Goal: Information Seeking & Learning: Compare options

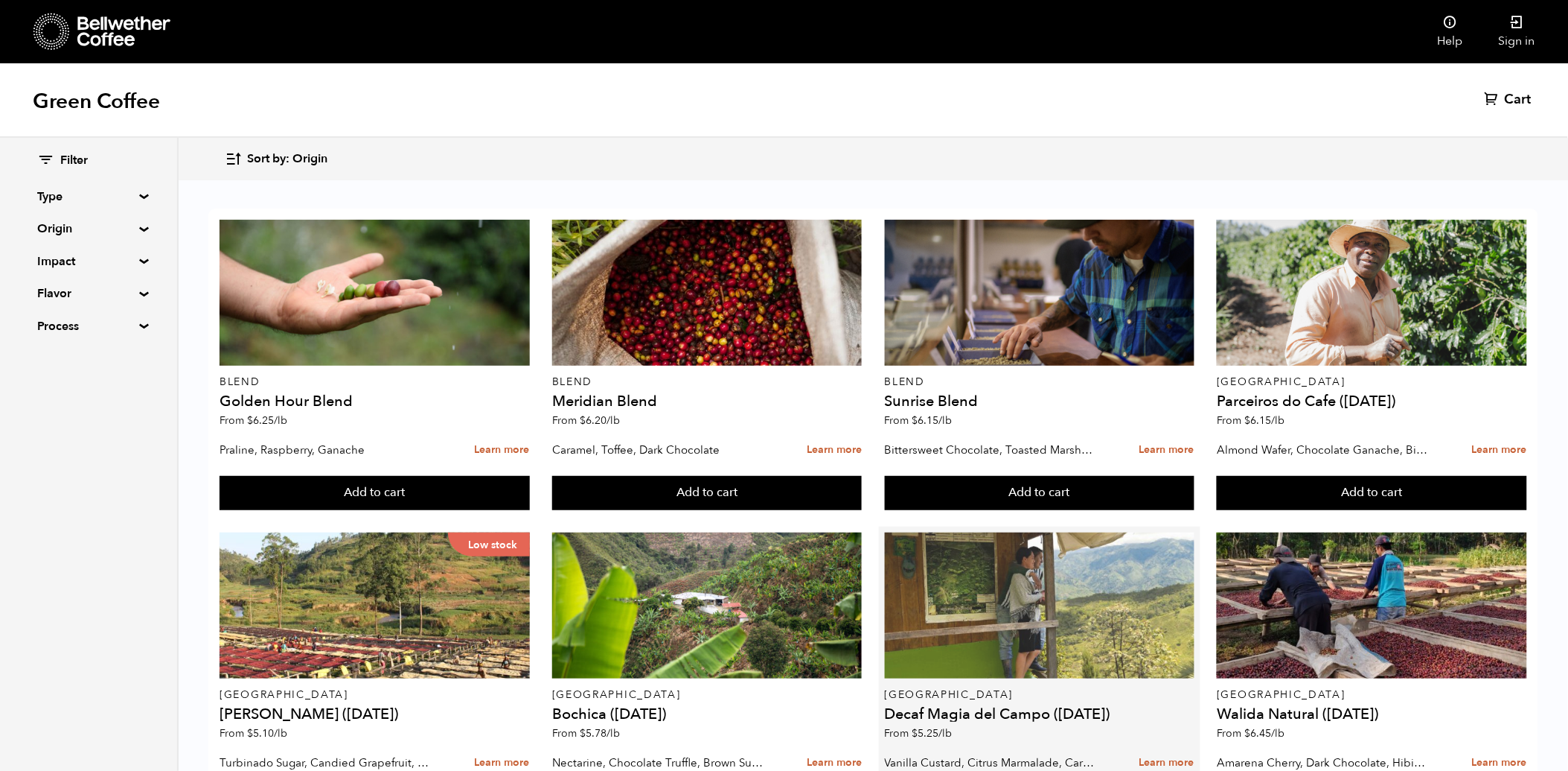
scroll to position [248, 0]
click at [1058, 532] on div at bounding box center [1039, 605] width 310 height 146
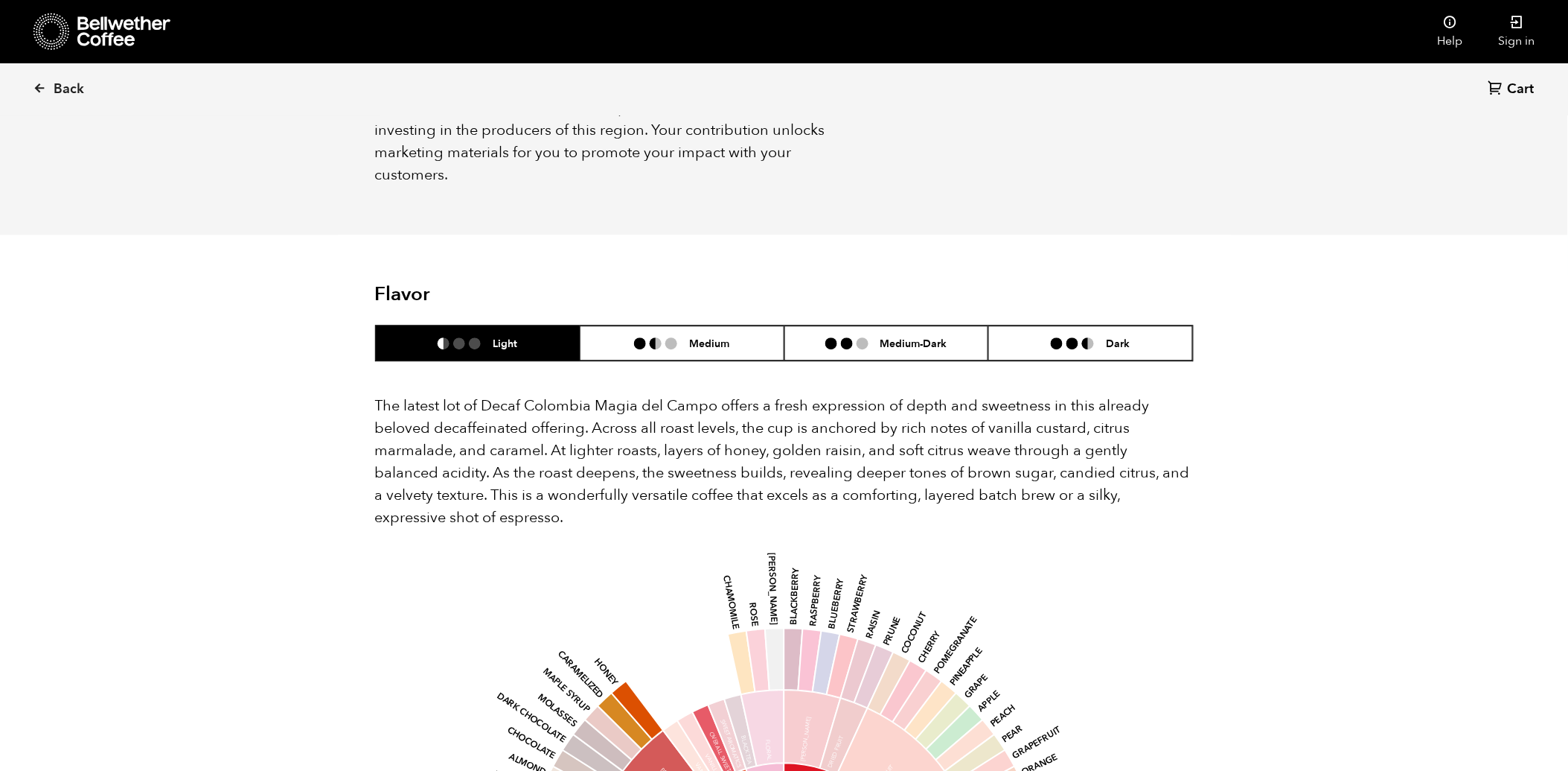
scroll to position [1240, 0]
click at [1044, 325] on li "Dark" at bounding box center [1090, 342] width 205 height 35
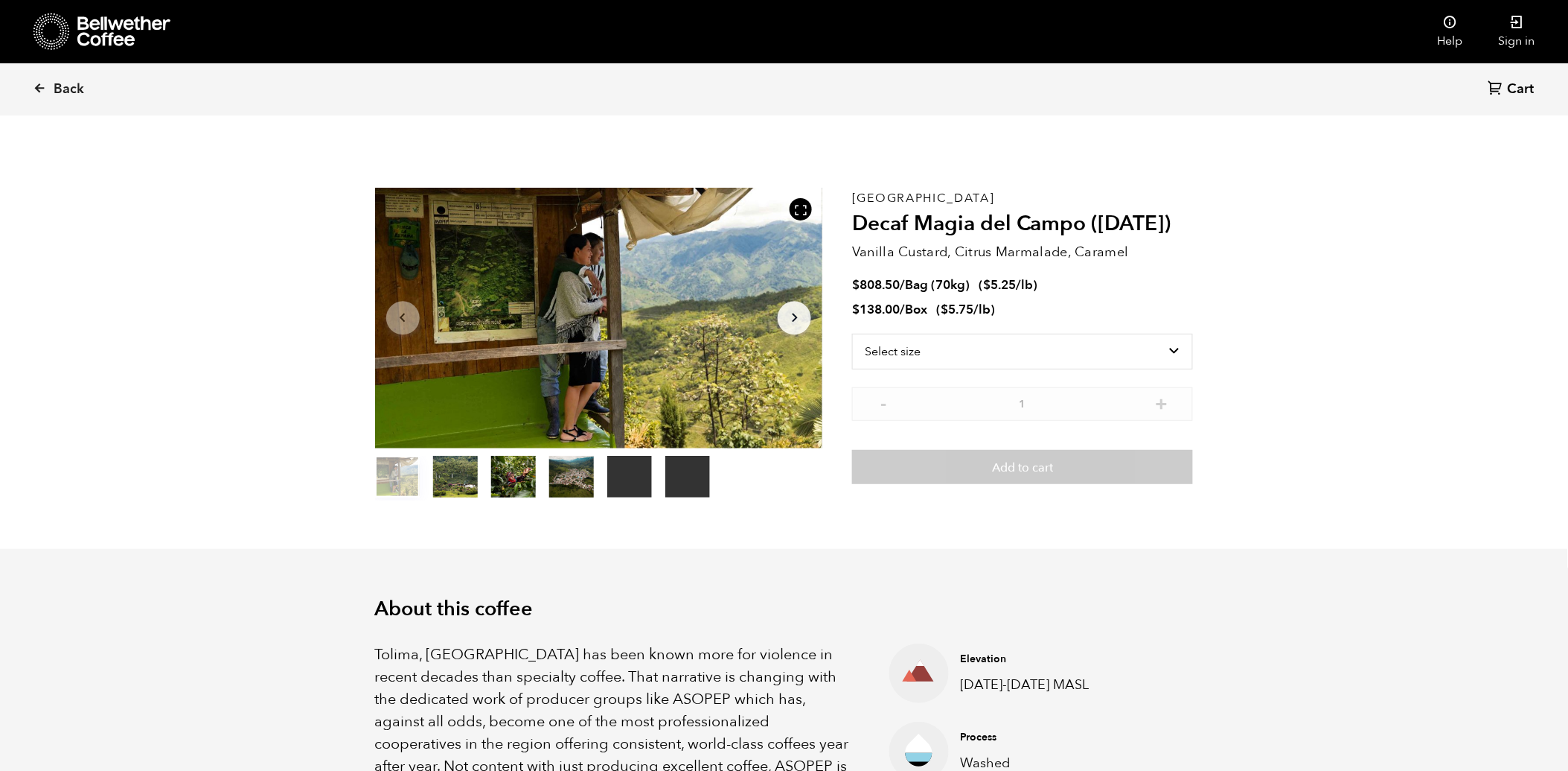
scroll to position [0, 0]
click at [54, 83] on span "Back" at bounding box center [69, 89] width 31 height 18
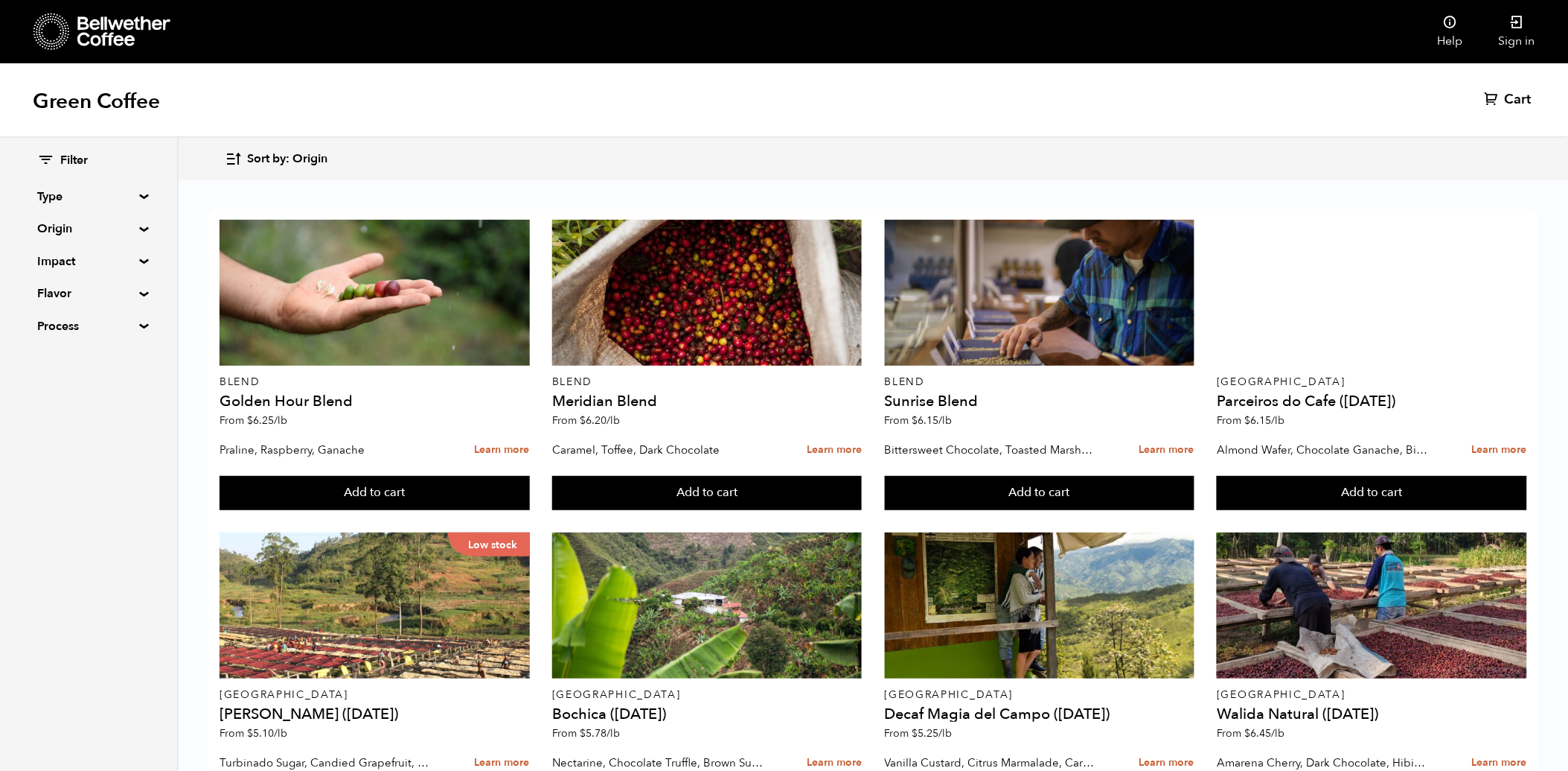
scroll to position [578, 0]
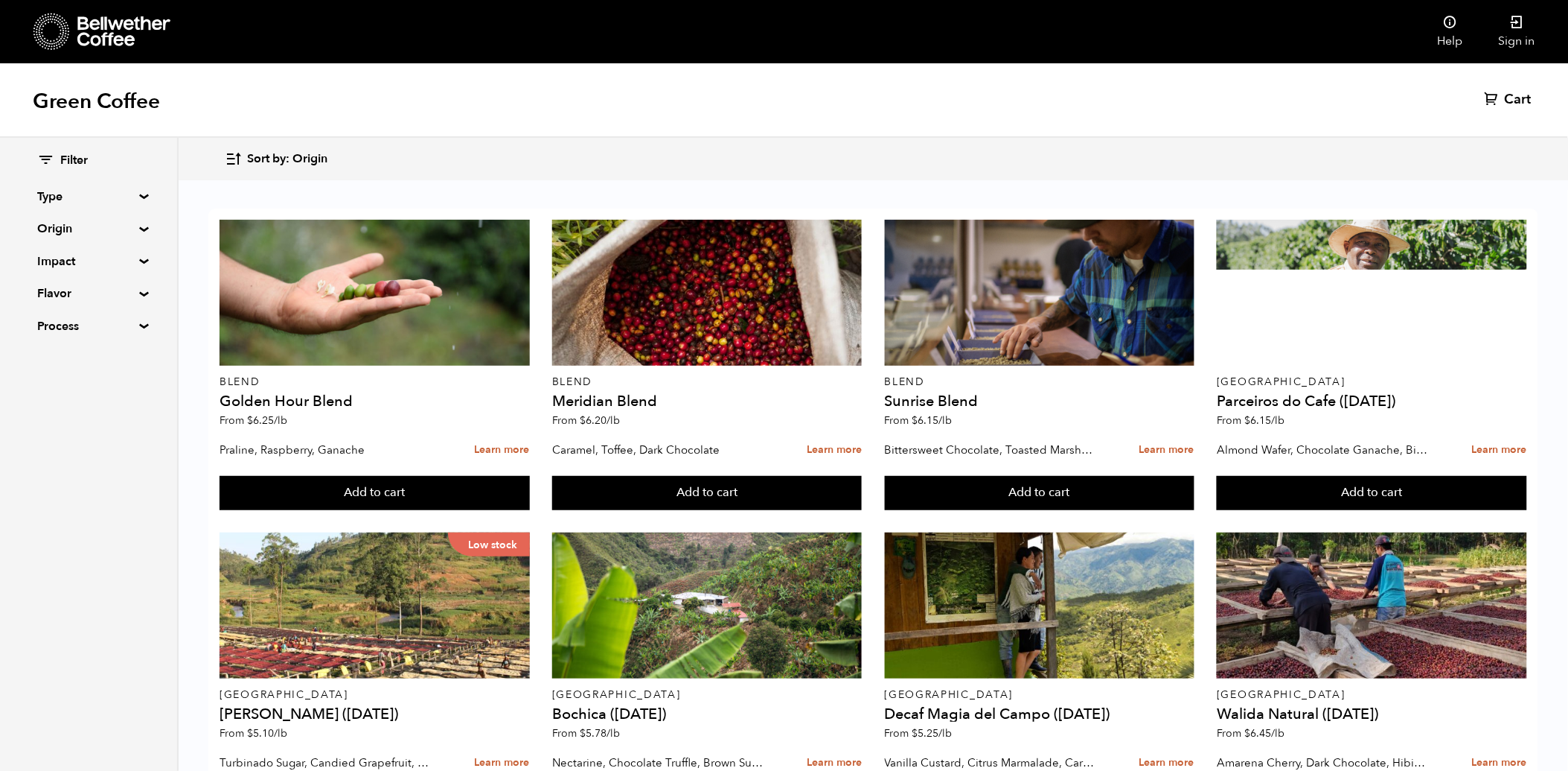
scroll to position [1037, 0]
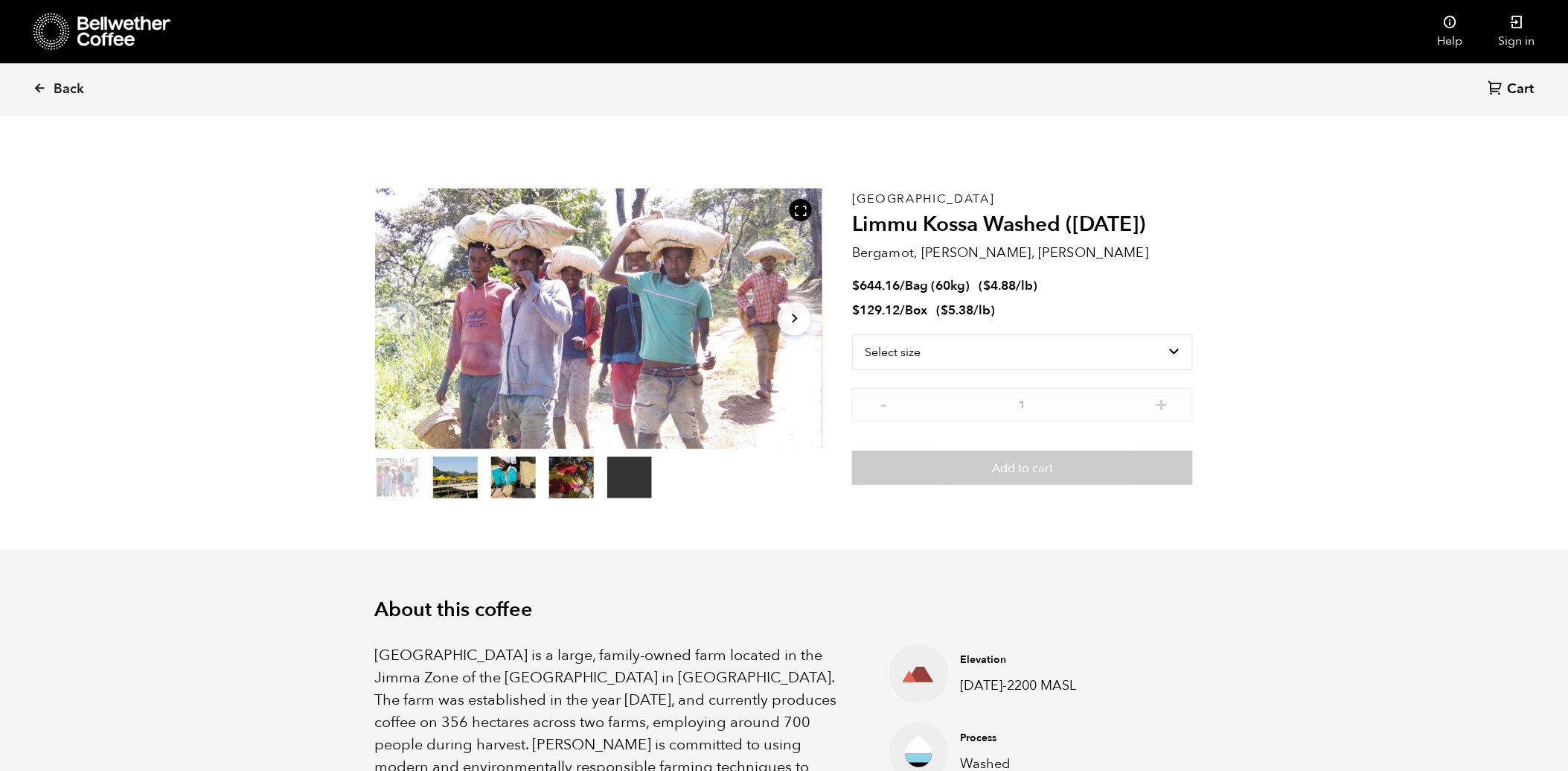
scroll to position [648, 791]
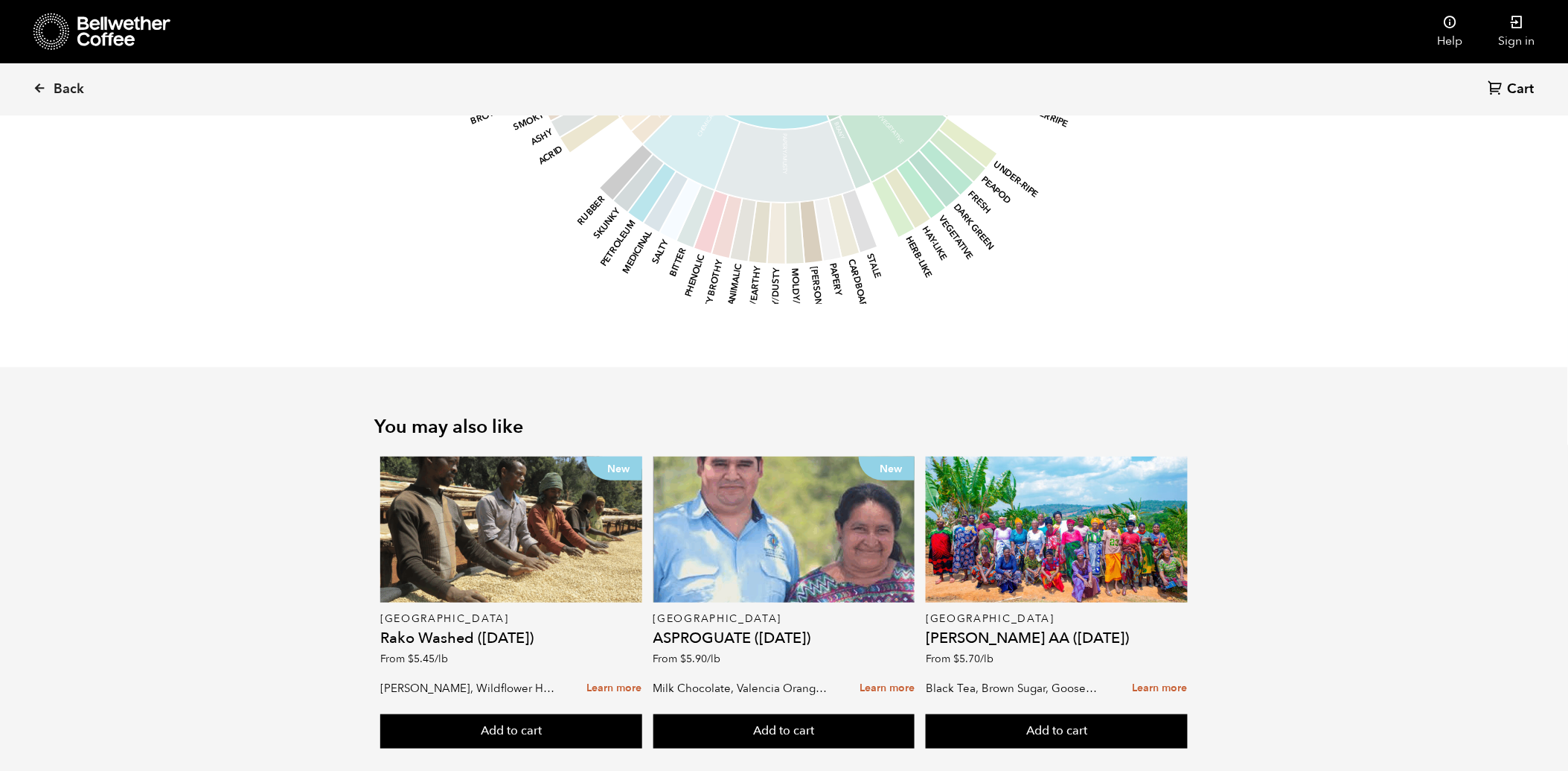
scroll to position [2026, 0]
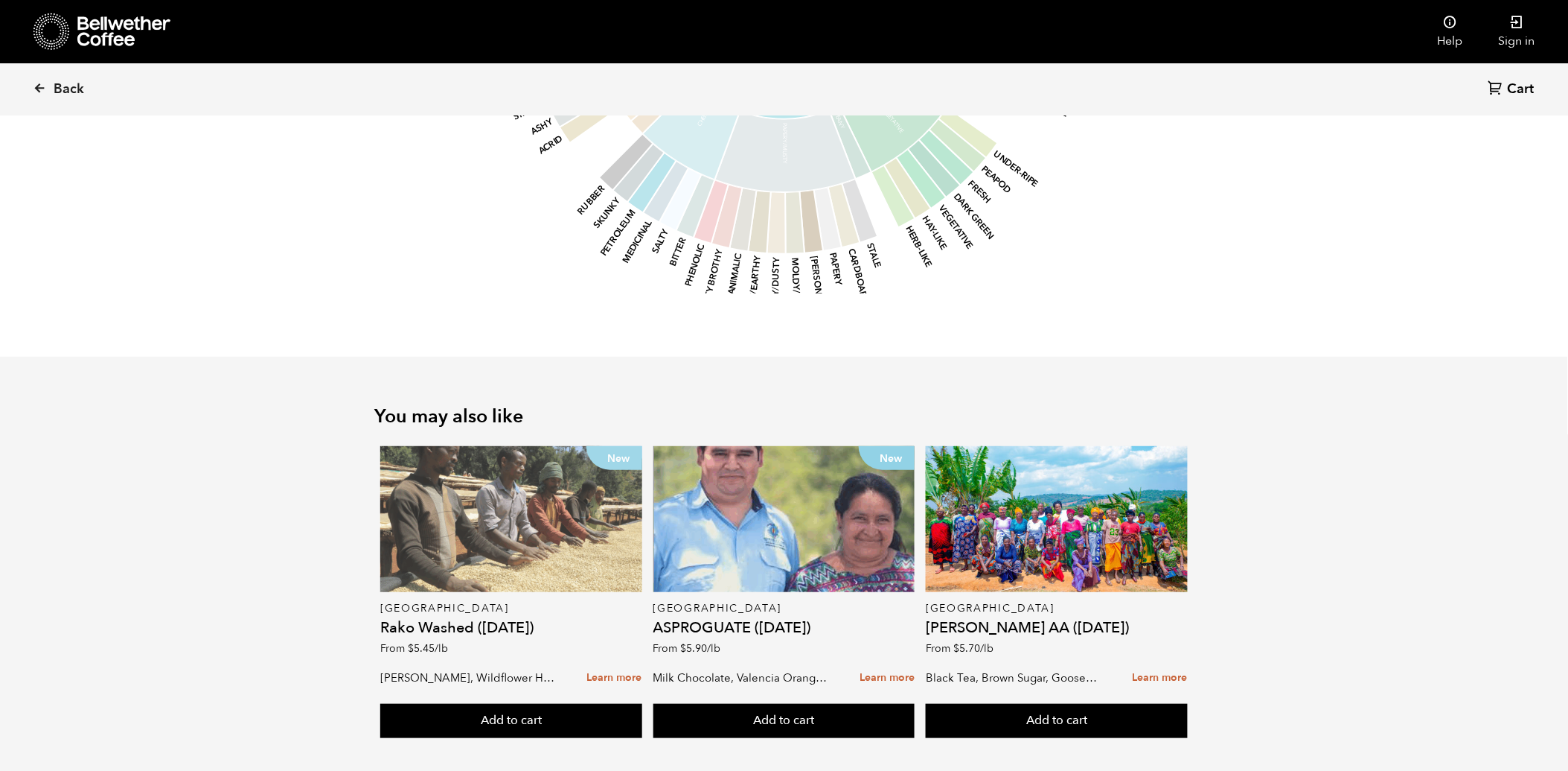
click at [517, 504] on div "New" at bounding box center [511, 519] width 262 height 146
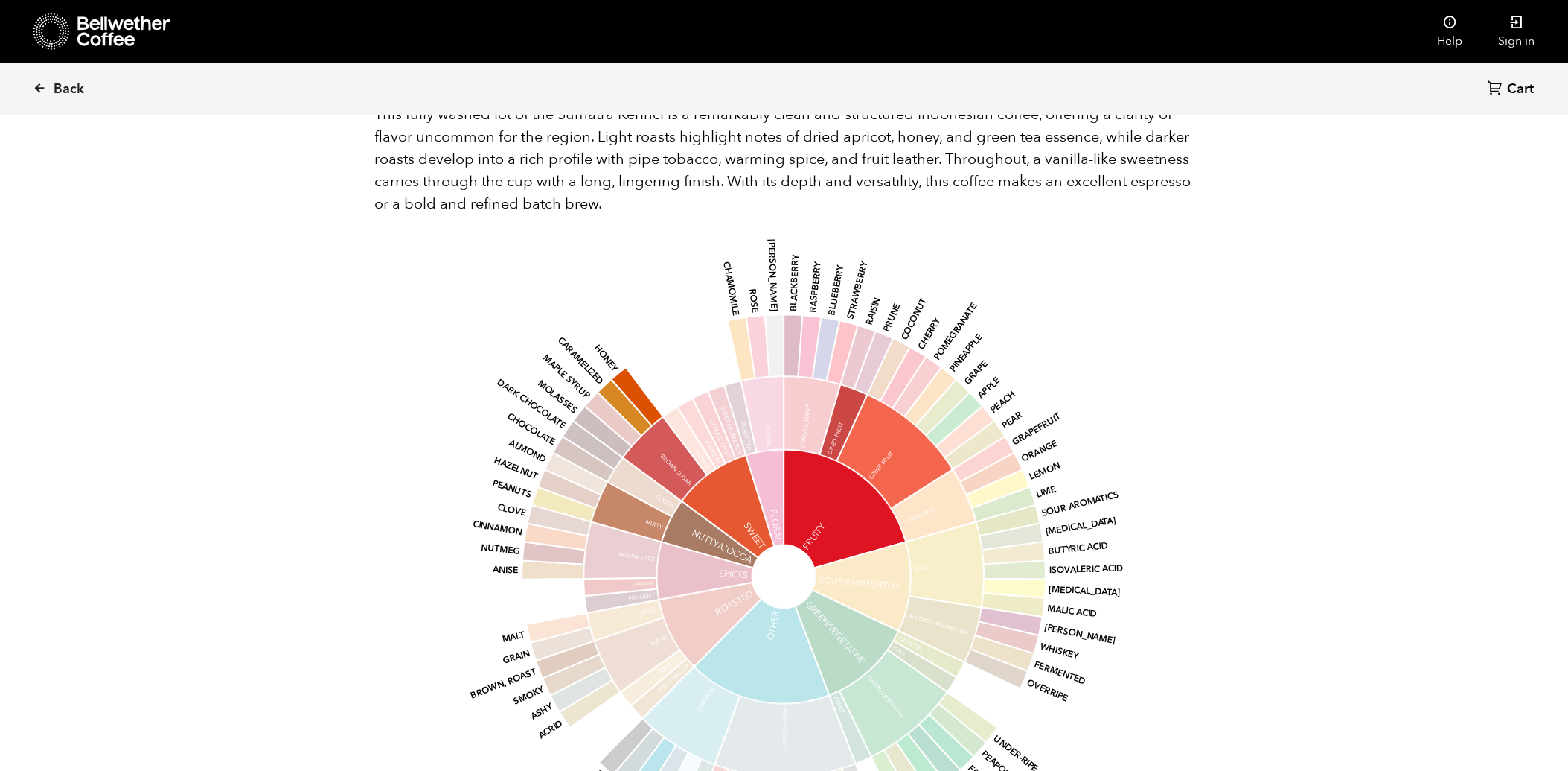
scroll to position [950, 0]
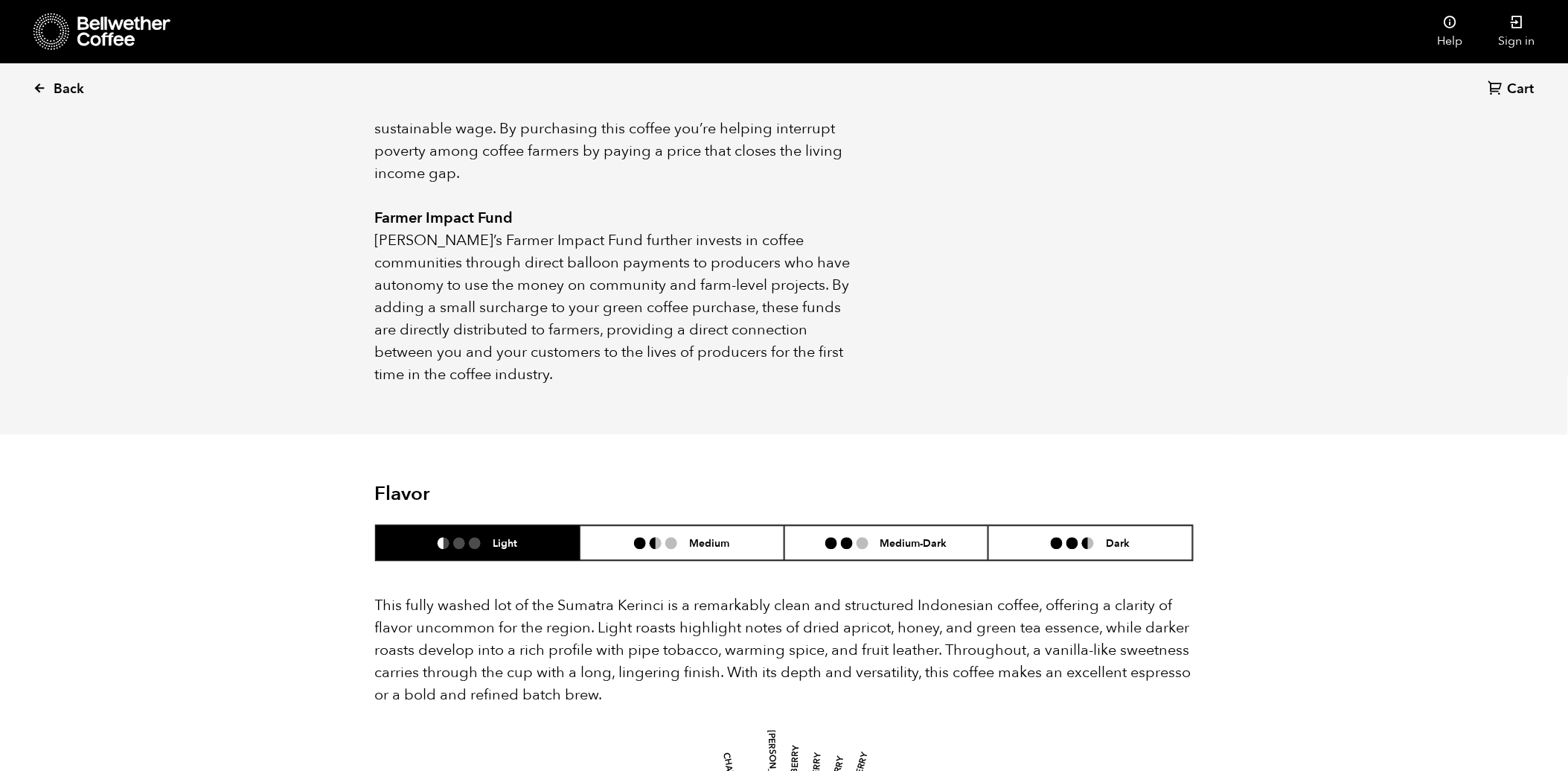
click at [70, 86] on span "Back" at bounding box center [69, 89] width 31 height 18
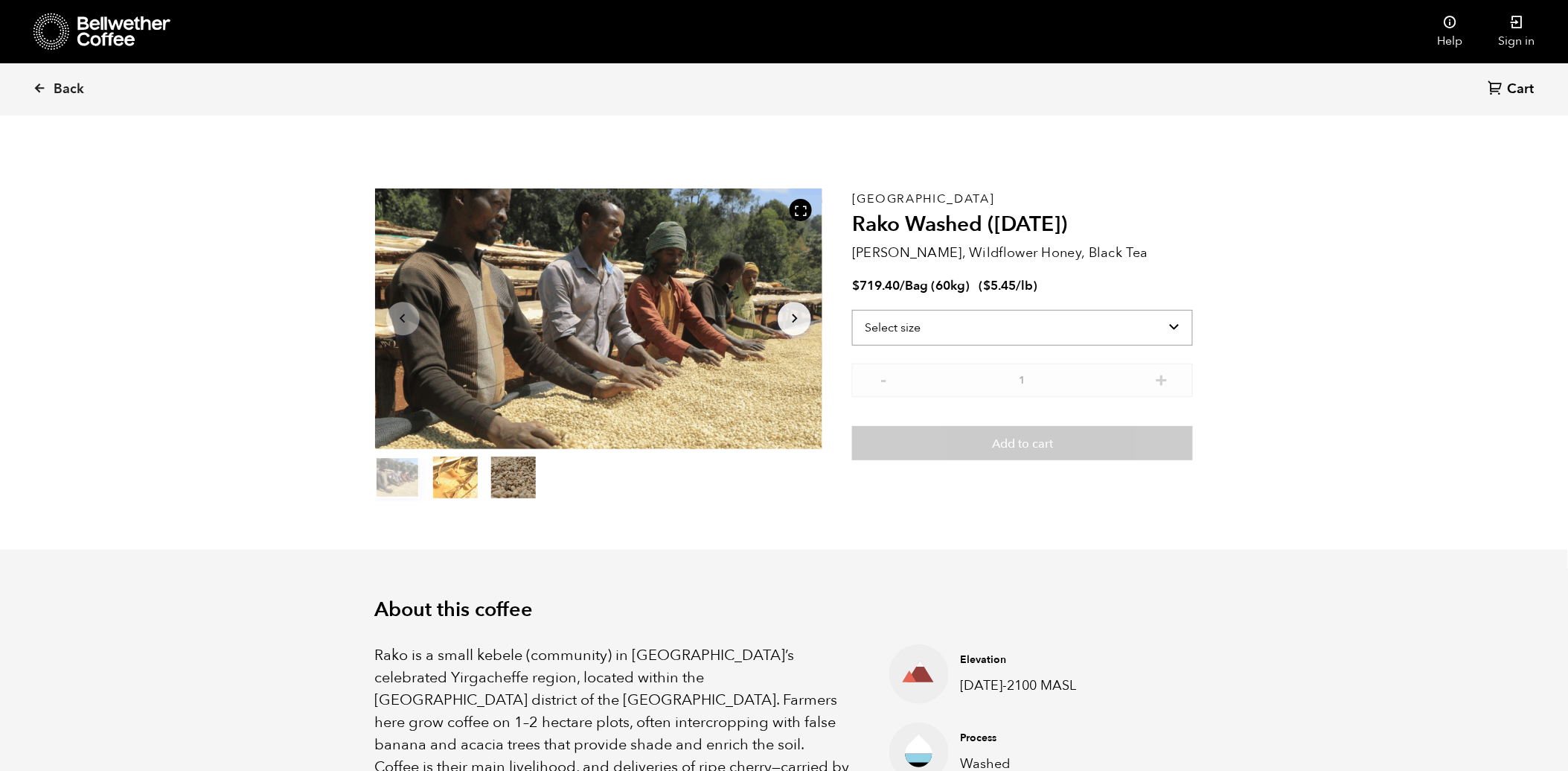
scroll to position [648, 791]
click at [793, 316] on icon "button" at bounding box center [793, 318] width 5 height 9
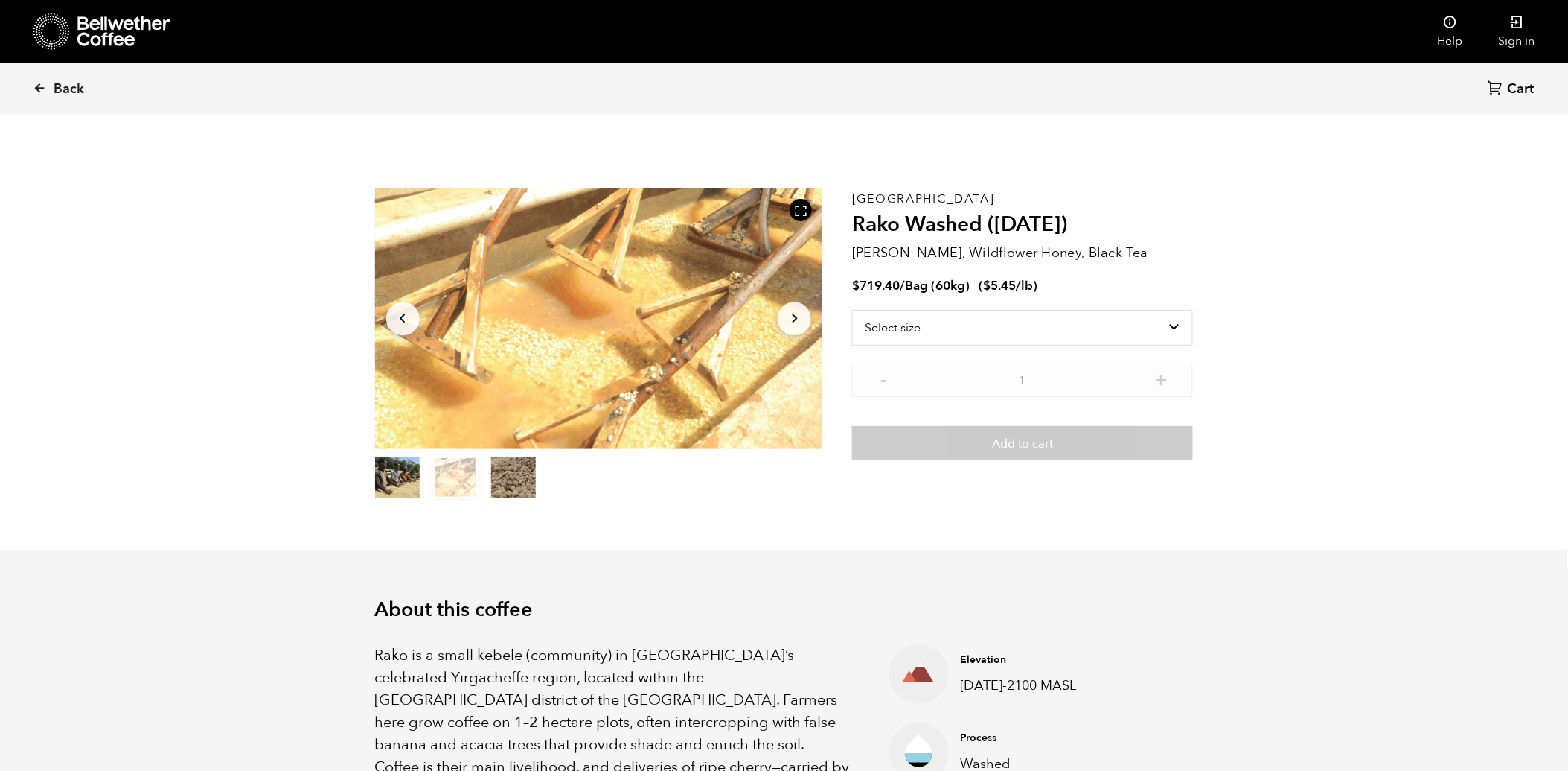
click at [793, 316] on icon "button" at bounding box center [793, 318] width 5 height 9
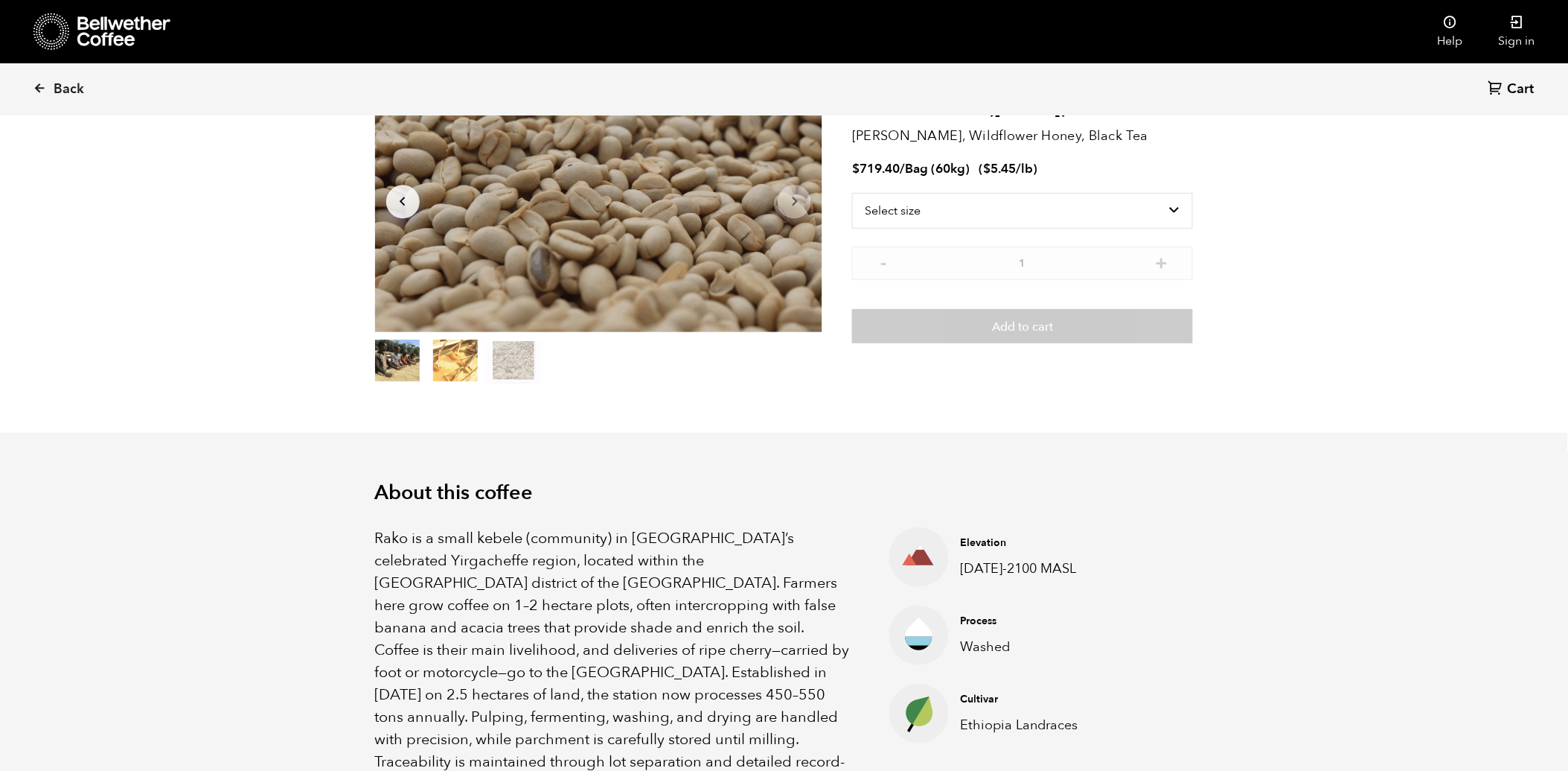
scroll to position [0, 0]
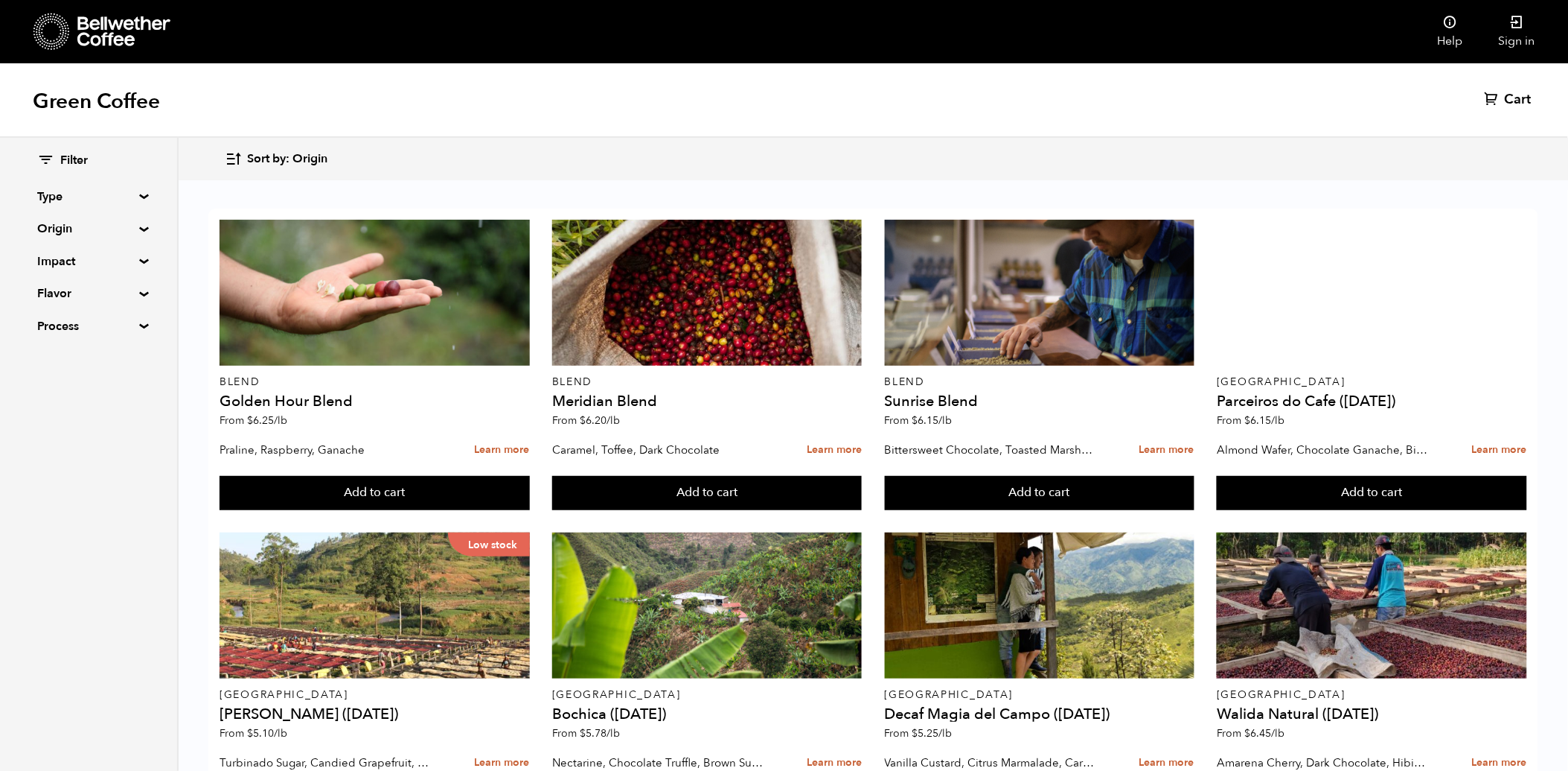
scroll to position [458, 0]
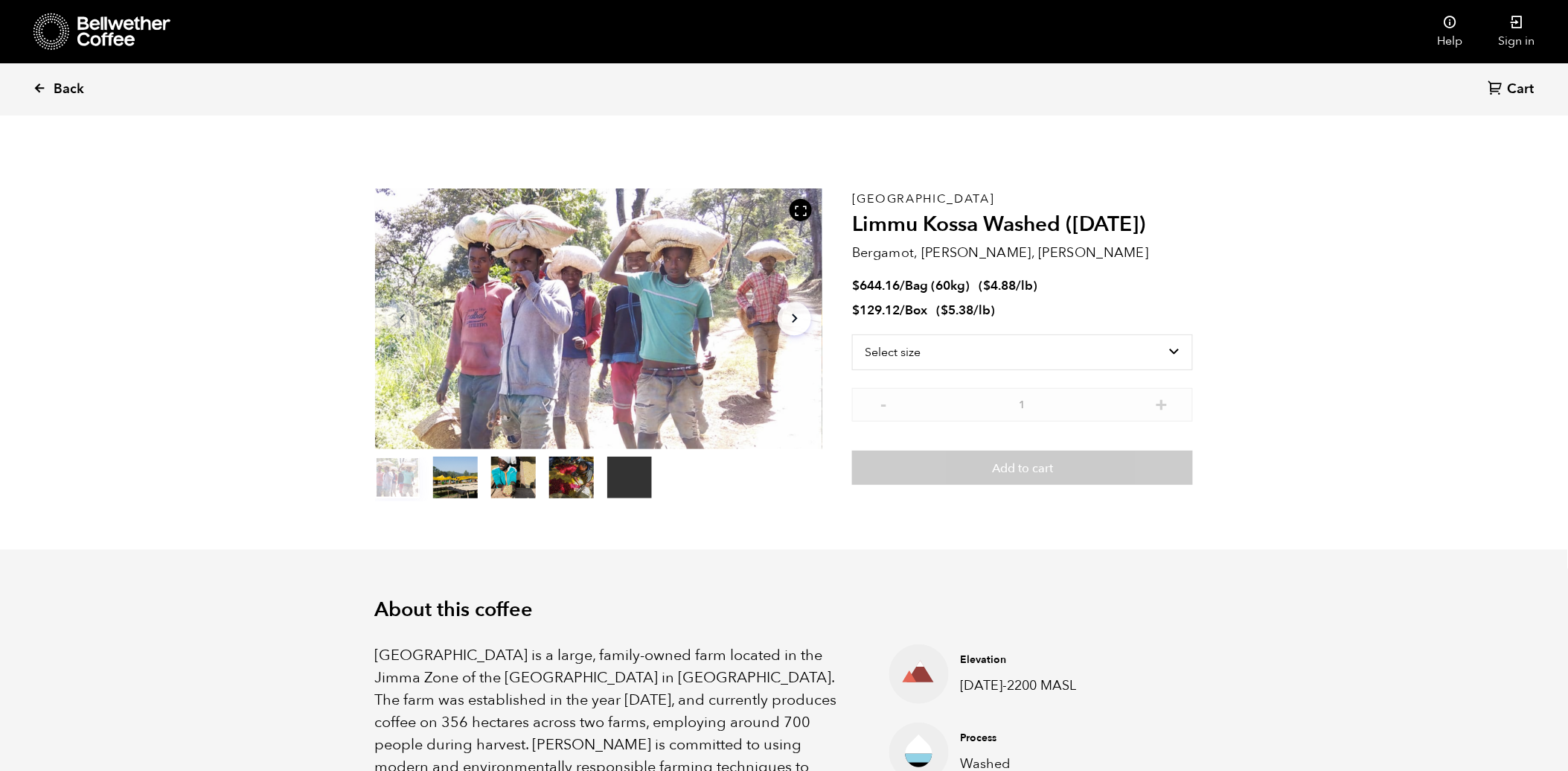
click at [73, 91] on span "Back" at bounding box center [69, 89] width 31 height 18
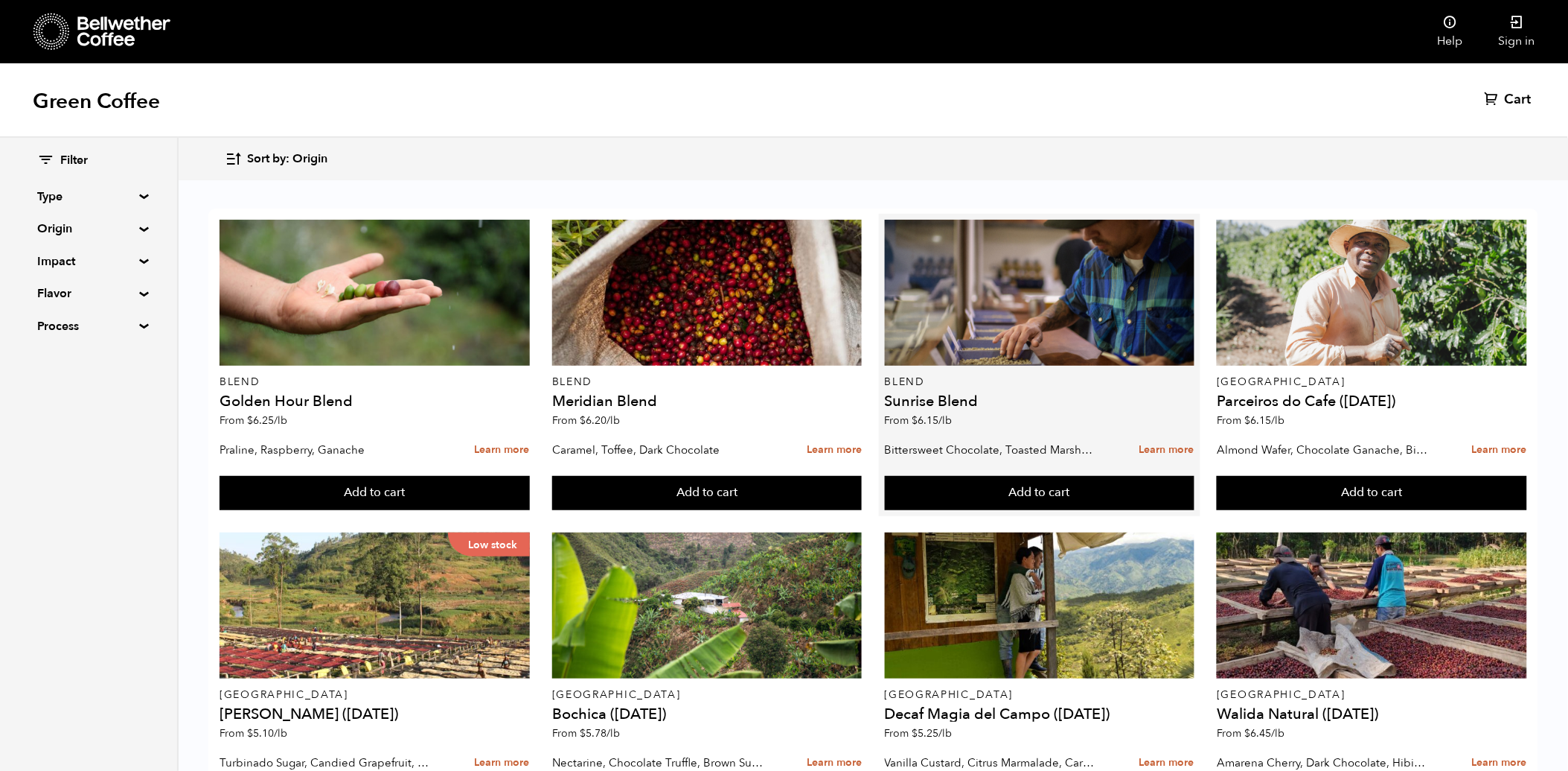
scroll to position [210, 0]
